Goal: Information Seeking & Learning: Learn about a topic

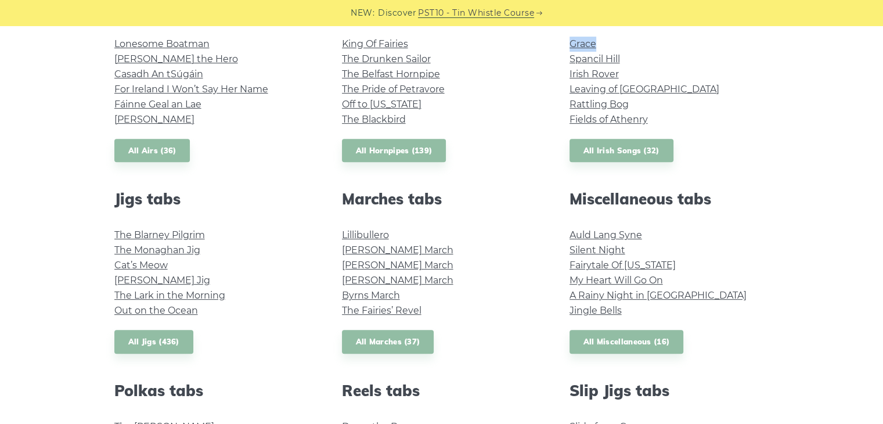
click at [475, 178] on div "Popular tin whistle songs & tunes Wild Rover Inisheer Galway Girl Whiskey in th…" at bounding box center [441, 297] width 683 height 933
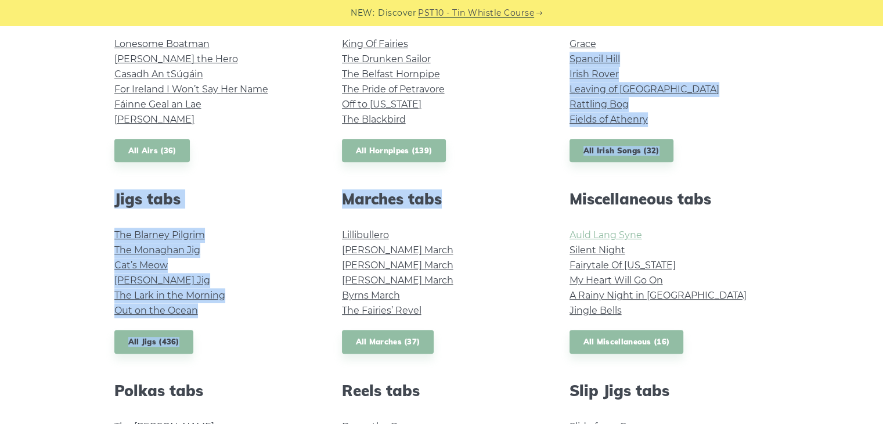
click at [587, 232] on link "Auld Lang Syne" at bounding box center [605, 234] width 73 height 11
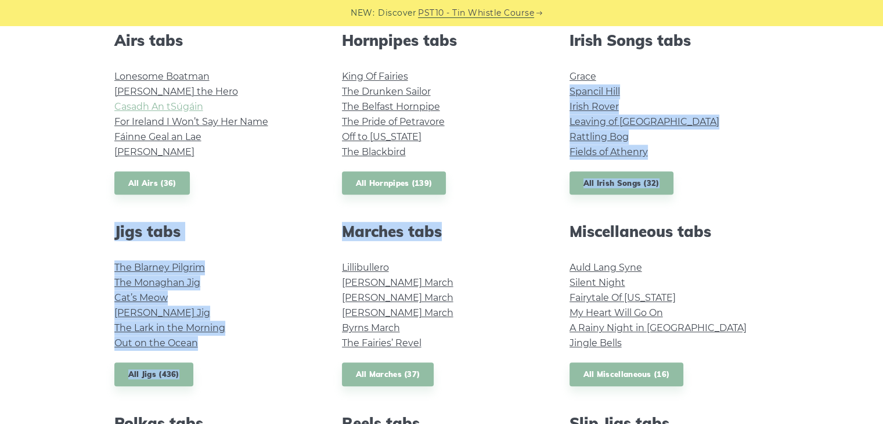
scroll to position [470, 0]
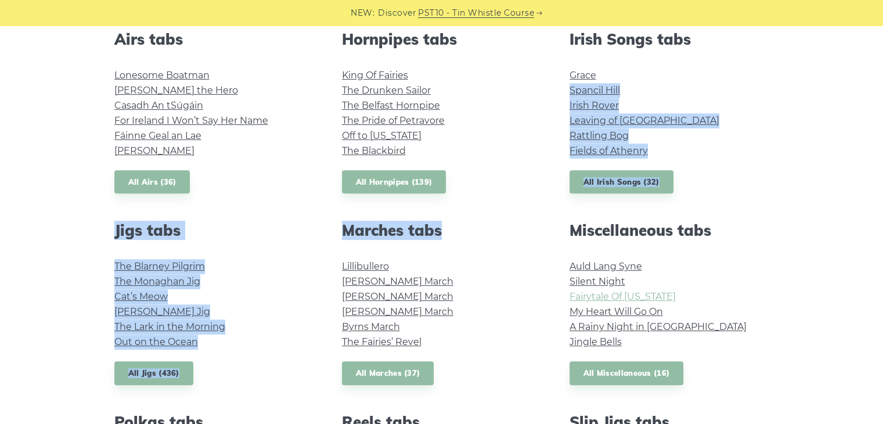
click at [666, 297] on link "Fairytale Of New York" at bounding box center [622, 296] width 106 height 11
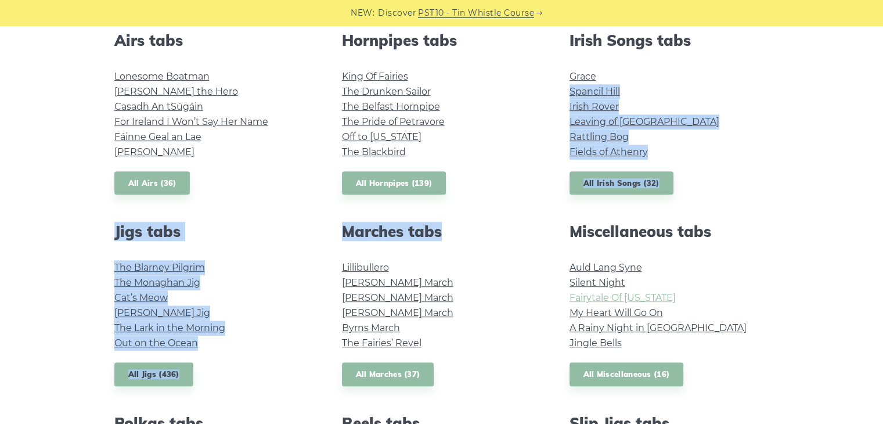
scroll to position [464, 0]
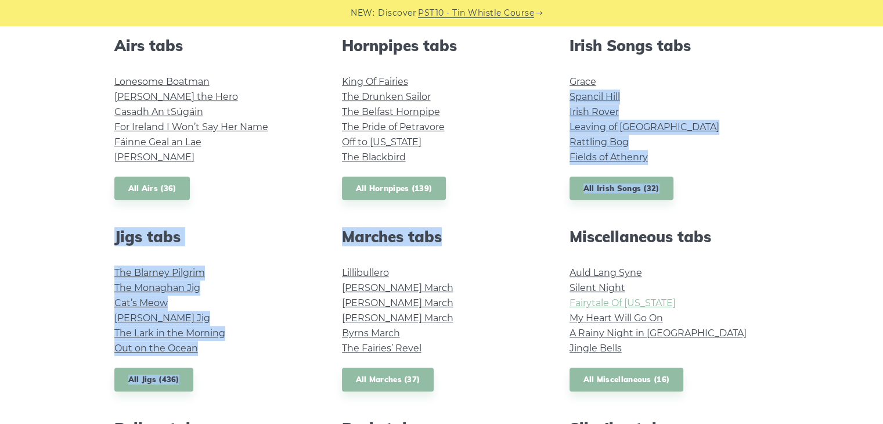
click at [634, 161] on link "Fields of Athenry" at bounding box center [608, 157] width 78 height 11
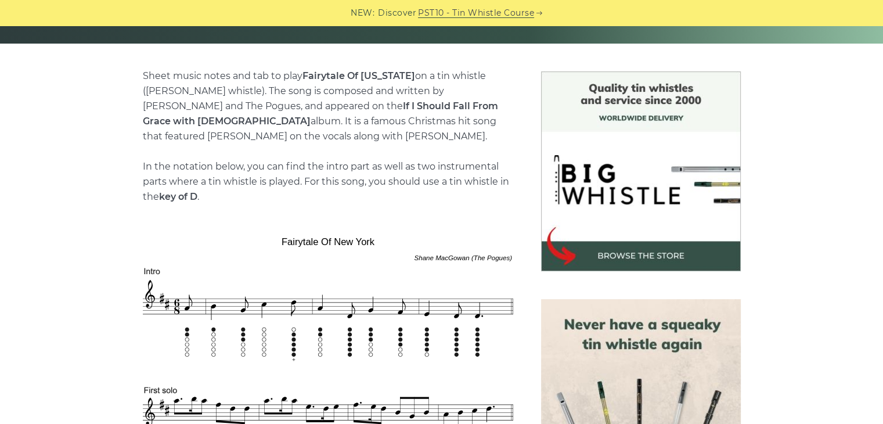
scroll to position [260, 0]
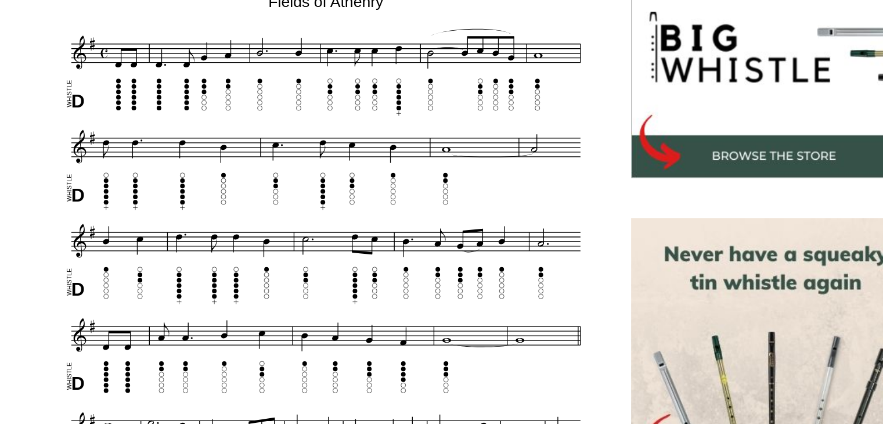
scroll to position [279, 0]
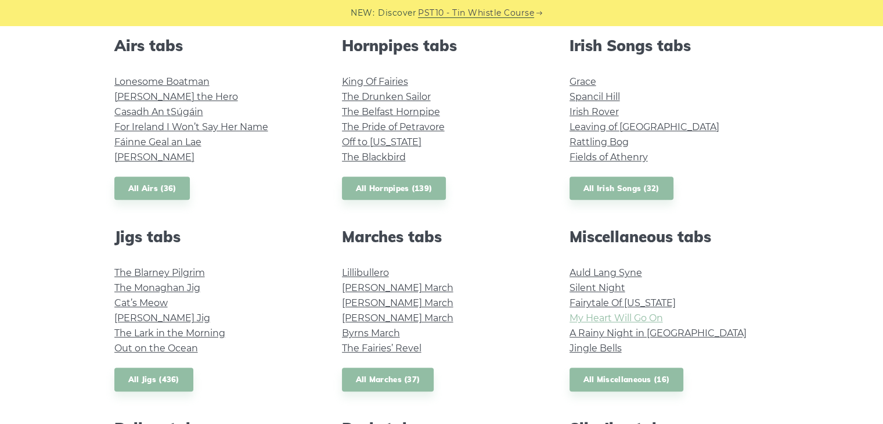
click at [629, 319] on link "My Heart Will Go On" at bounding box center [615, 317] width 93 height 11
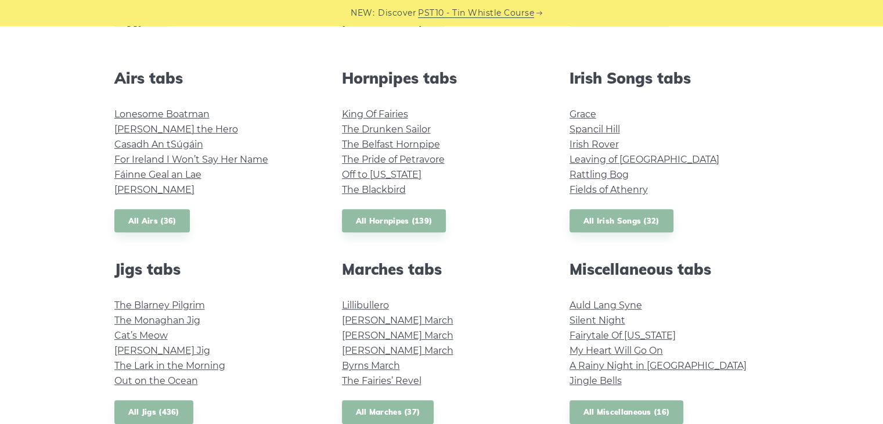
scroll to position [432, 0]
click at [587, 347] on link "My Heart Will Go On" at bounding box center [615, 349] width 93 height 11
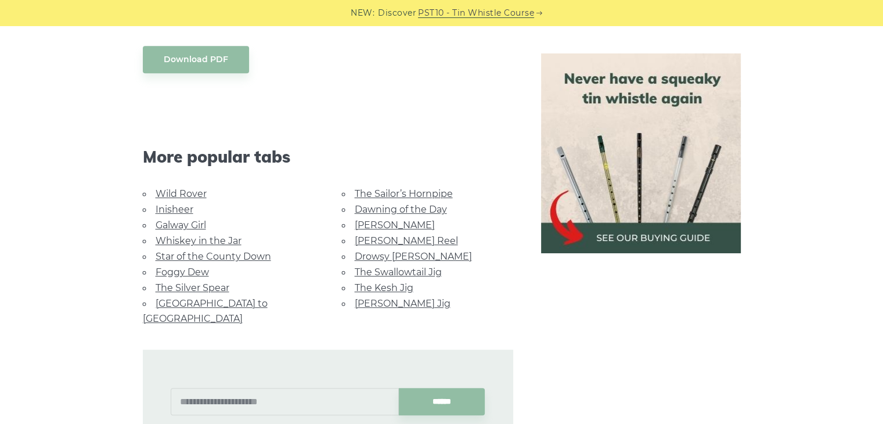
scroll to position [666, 0]
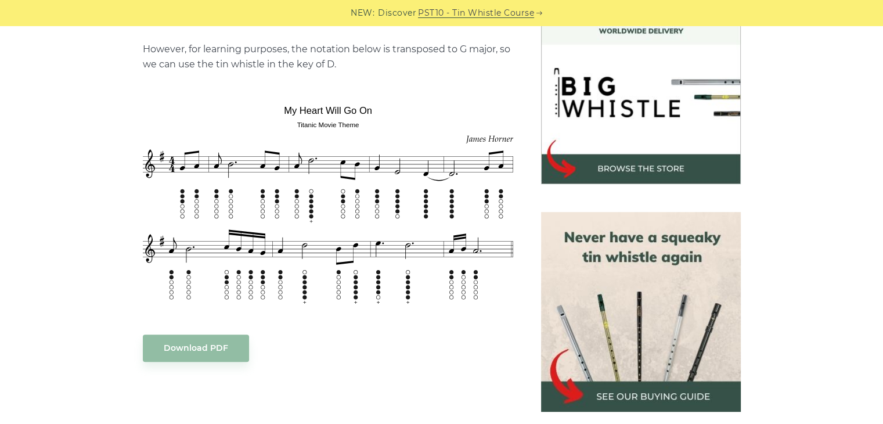
scroll to position [348, 0]
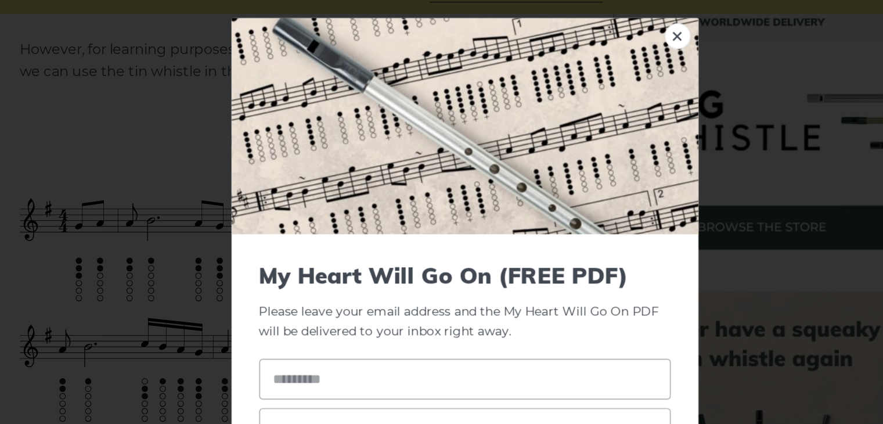
scroll to position [348, 0]
click at [586, 42] on link "×" at bounding box center [584, 40] width 17 height 17
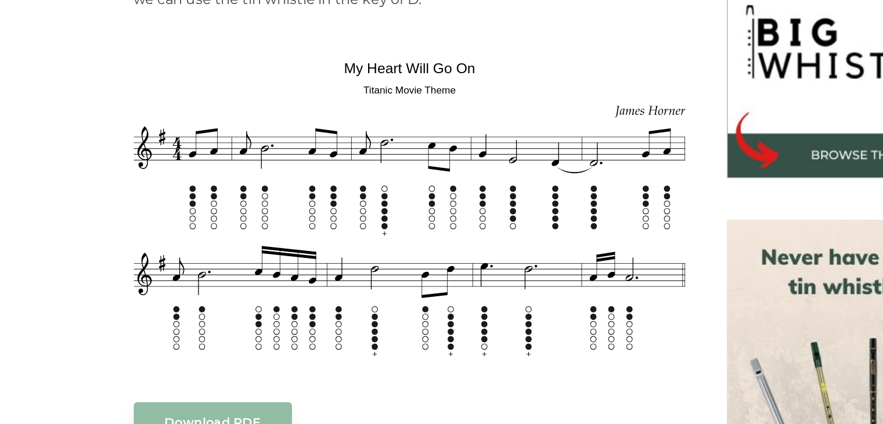
scroll to position [348, 0]
